Goal: Answer question/provide support: Share knowledge or assist other users

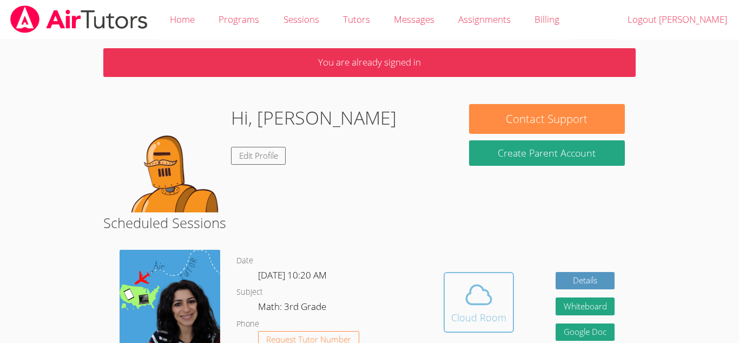
click at [495, 291] on span at bounding box center [478, 294] width 55 height 30
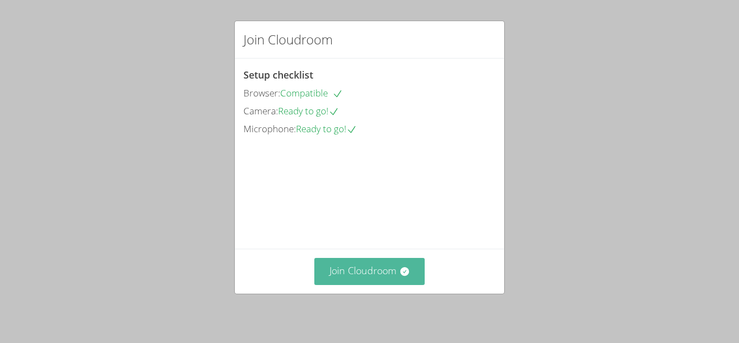
click at [389, 266] on button "Join Cloudroom" at bounding box center [369, 271] width 111 height 27
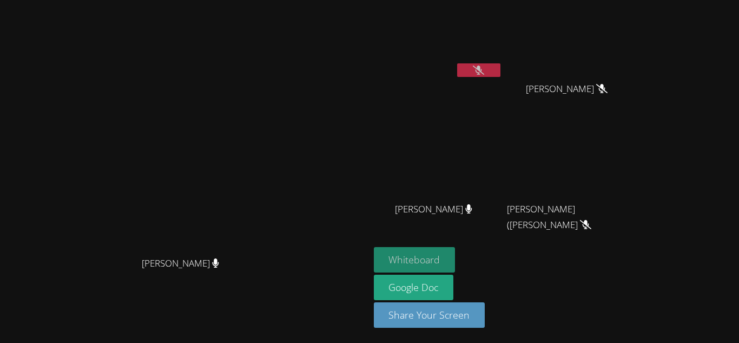
click at [456, 252] on button "Whiteboard" at bounding box center [415, 259] width 82 height 25
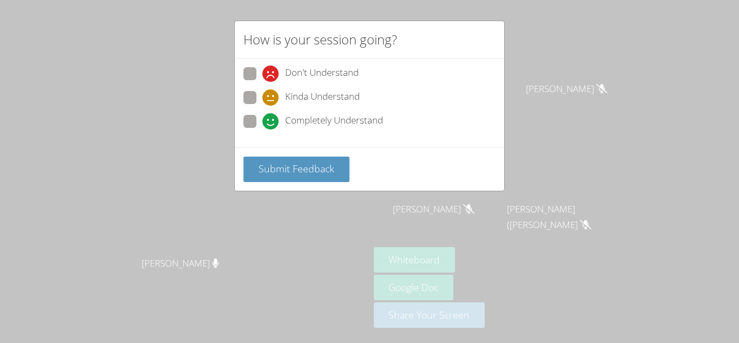
click at [263, 129] on span at bounding box center [263, 129] width 0 height 0
click at [263, 122] on input "Completely Understand" at bounding box center [267, 119] width 9 height 9
radio input "true"
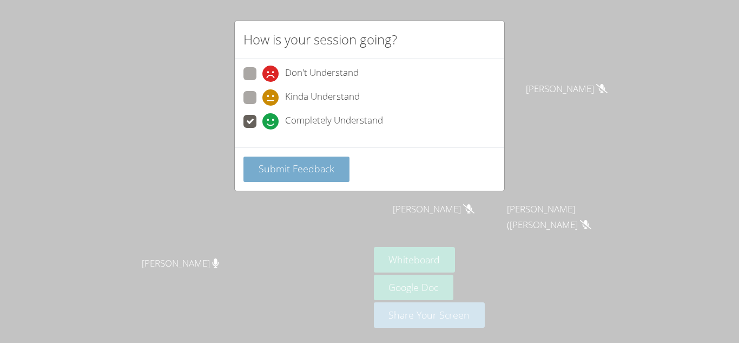
click at [300, 169] on span "Submit Feedback" at bounding box center [297, 168] width 76 height 13
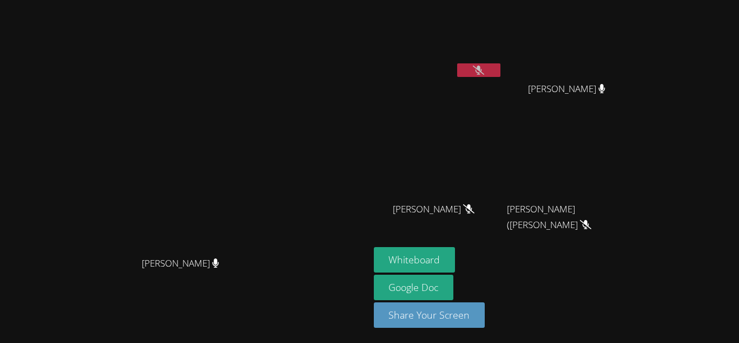
click at [219, 267] on icon at bounding box center [215, 262] width 6 height 9
